Goal: Task Accomplishment & Management: Manage account settings

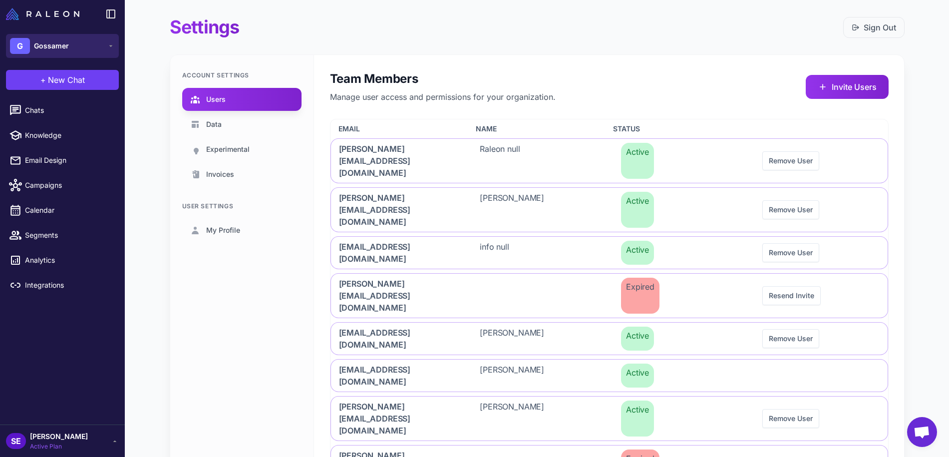
click at [53, 52] on div "G Gossamer" at bounding box center [39, 46] width 59 height 16
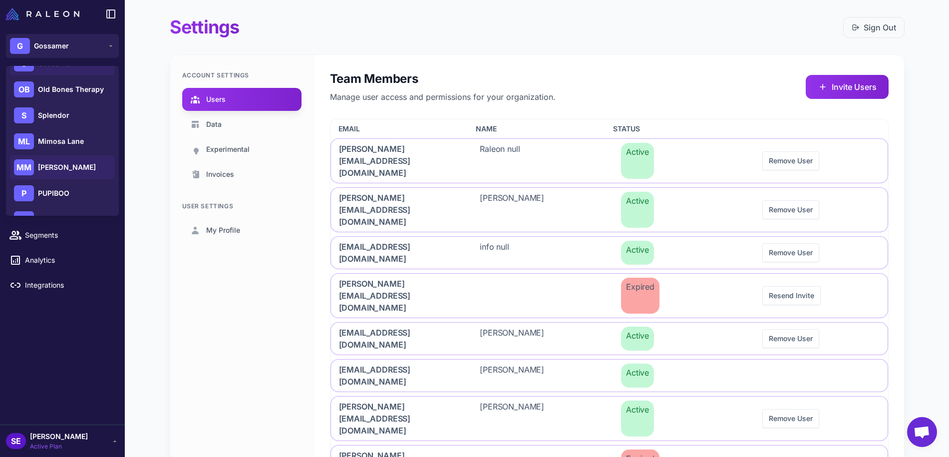
scroll to position [92, 0]
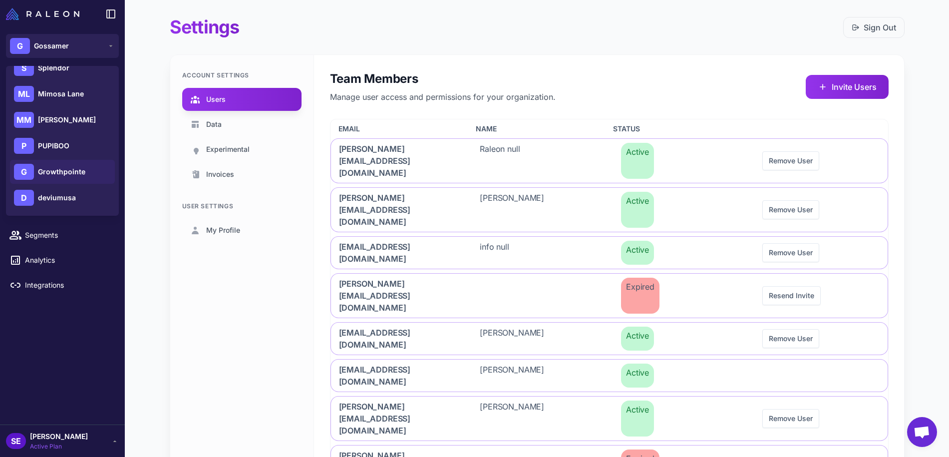
click at [70, 175] on span "Growthpointe" at bounding box center [61, 171] width 47 height 11
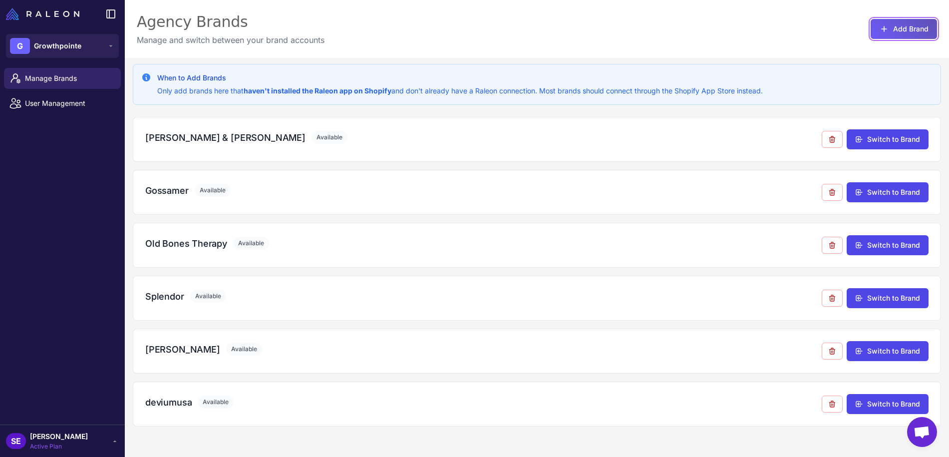
click at [902, 26] on button "Add Brand" at bounding box center [903, 29] width 66 height 20
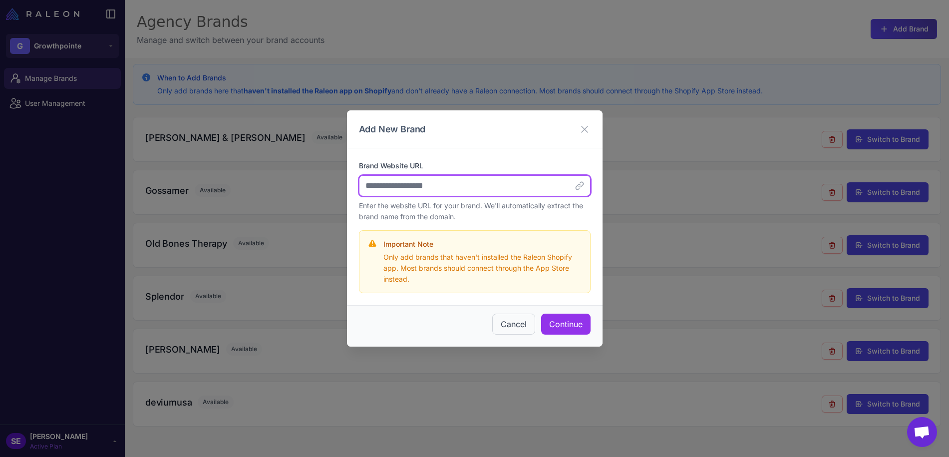
click at [495, 190] on input "Brand Website URL" at bounding box center [475, 185] width 232 height 21
paste input "**********"
type input "**********"
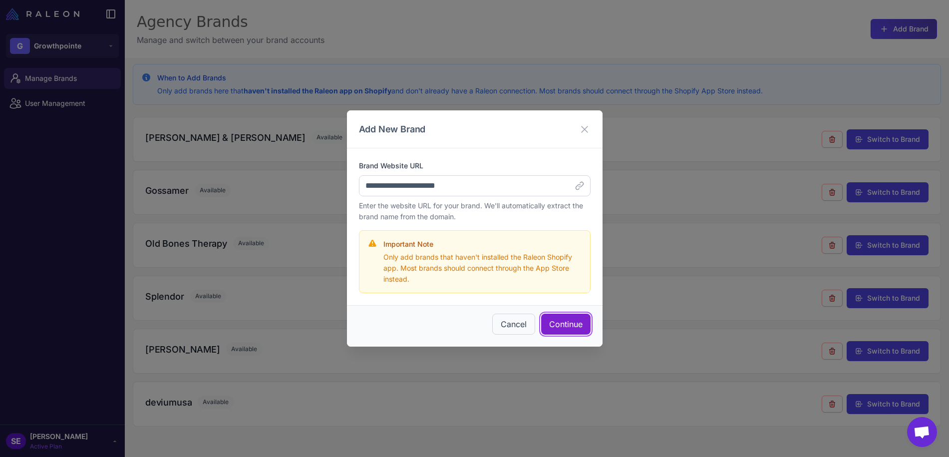
click at [563, 327] on button "Continue" at bounding box center [565, 323] width 49 height 21
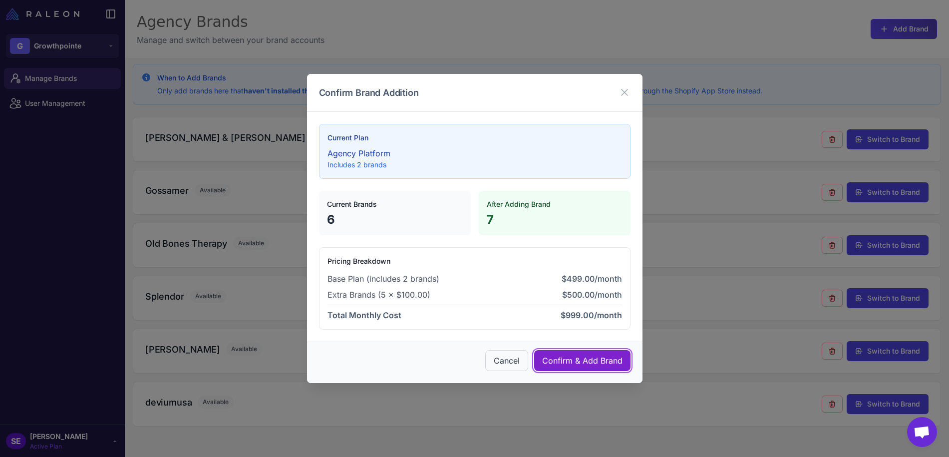
click at [557, 362] on span "Confirm & Add Brand" at bounding box center [582, 360] width 80 height 12
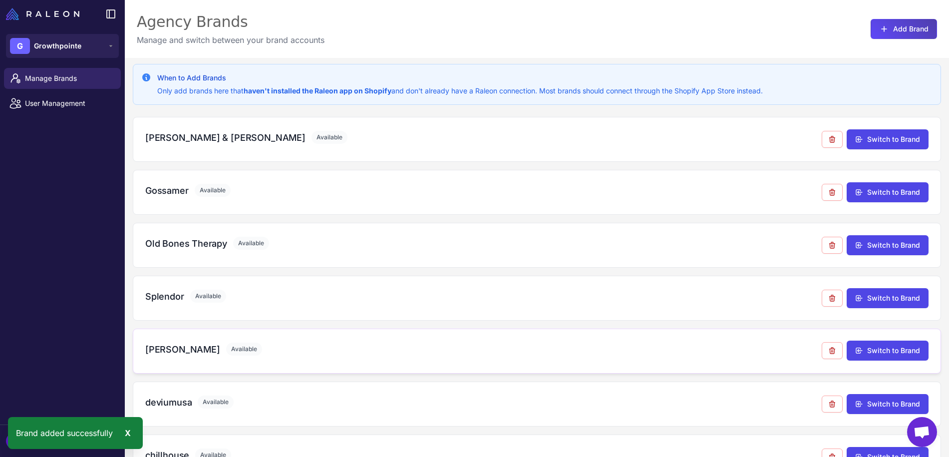
scroll to position [58, 0]
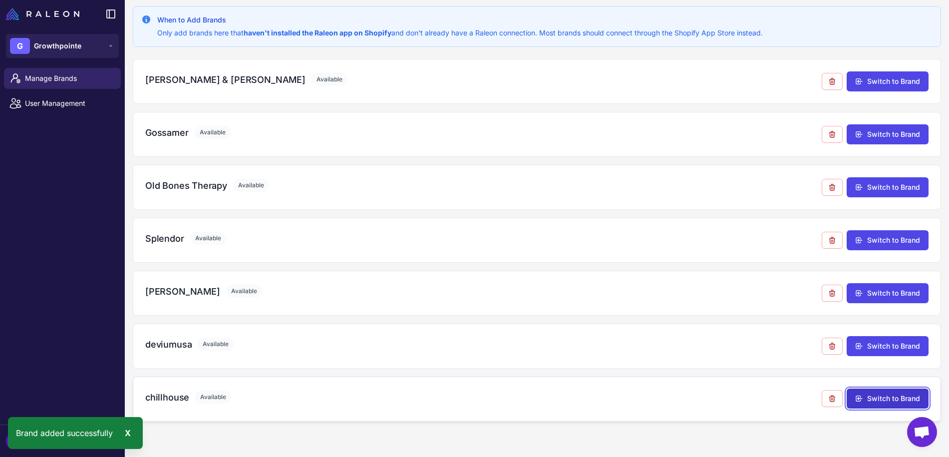
click at [874, 399] on button "Switch to Brand" at bounding box center [887, 398] width 82 height 20
